Goal: Find specific page/section: Find specific page/section

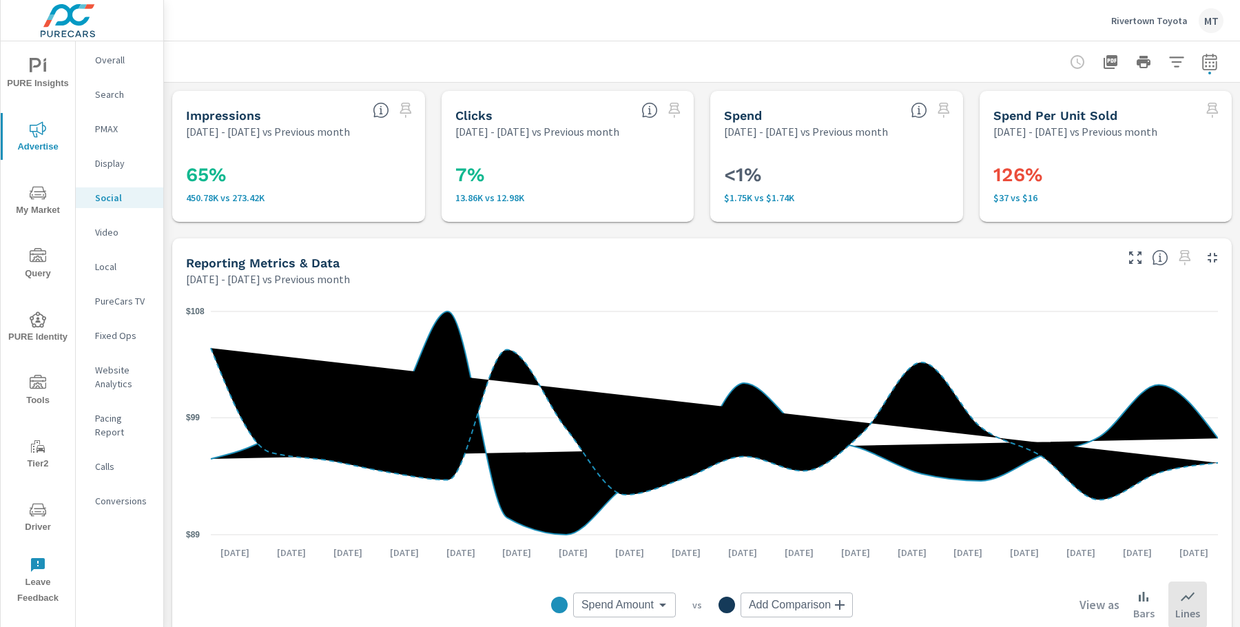
scroll to position [572, 0]
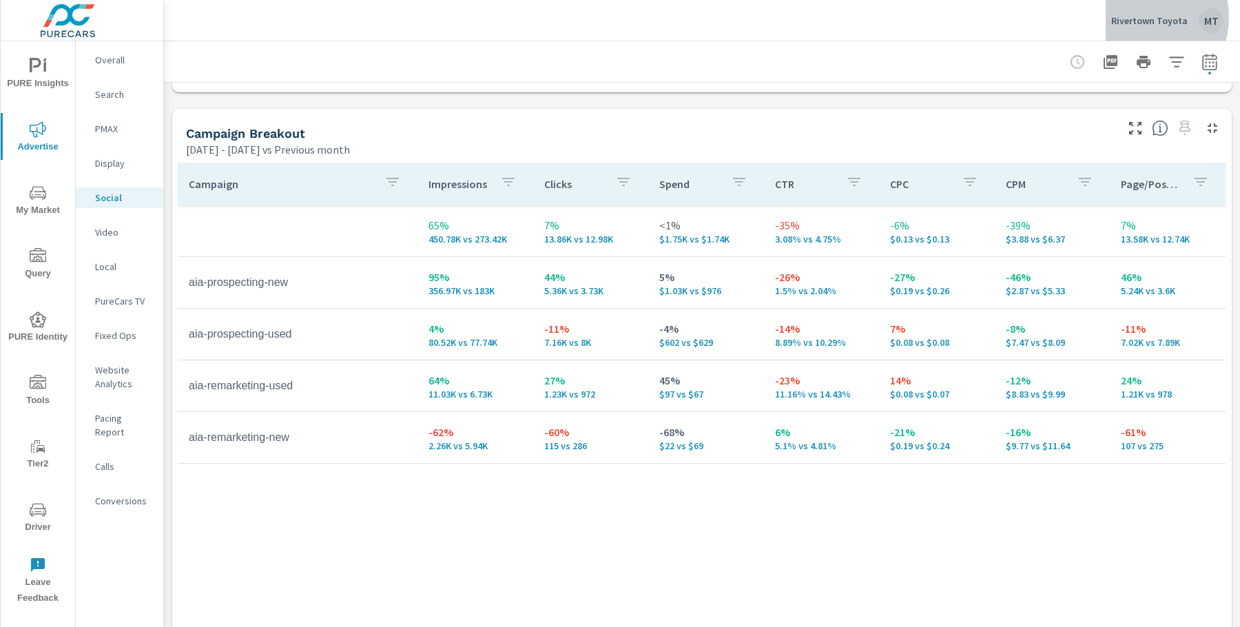
click at [1147, 17] on p "Rivertown Toyota" at bounding box center [1149, 20] width 76 height 12
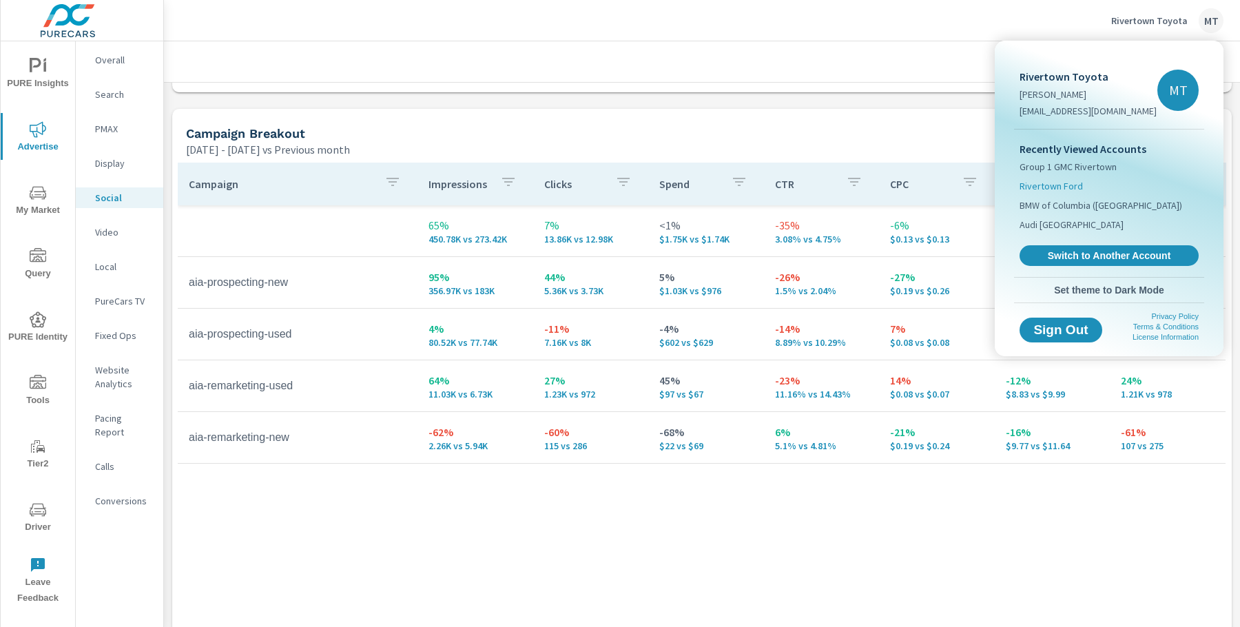
click at [1028, 194] on li "Rivertown Ford" at bounding box center [1109, 185] width 179 height 19
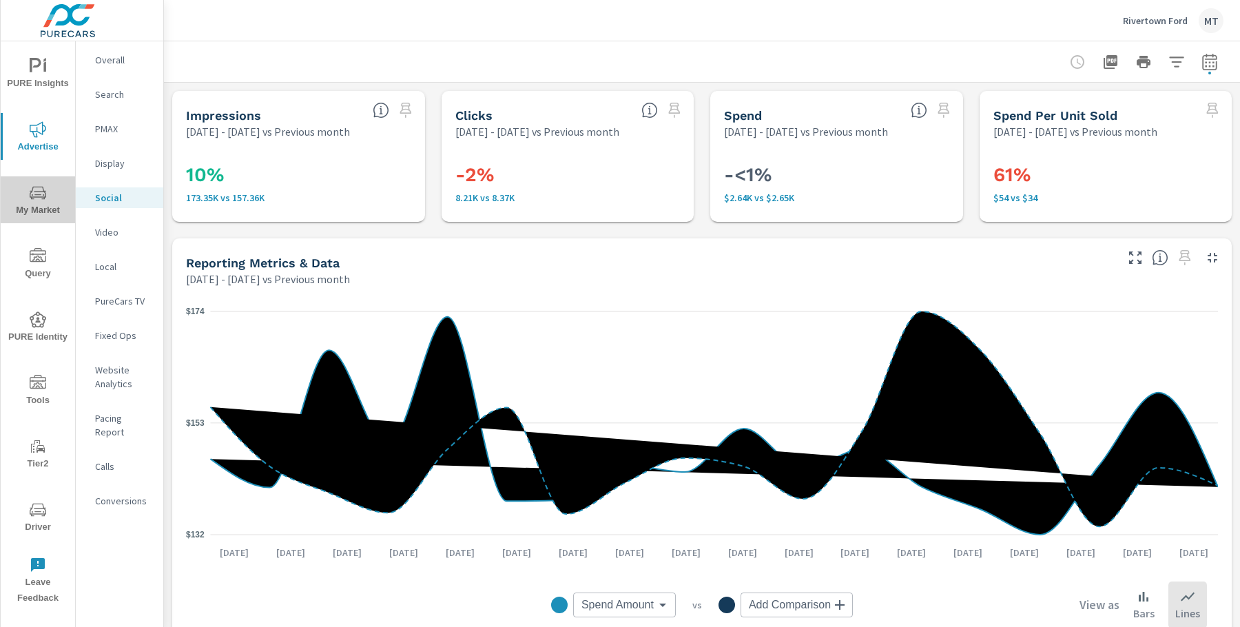
click at [27, 198] on span "My Market" at bounding box center [38, 202] width 66 height 34
